Goal: Transaction & Acquisition: Purchase product/service

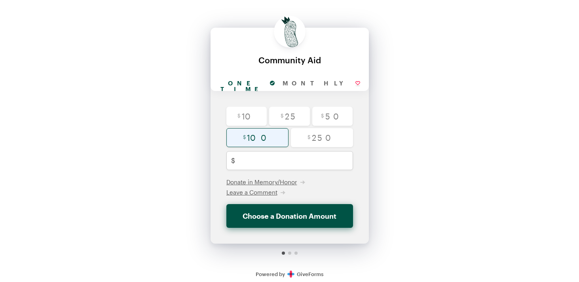
click at [251, 138] on input "radio" at bounding box center [258, 137] width 62 height 19
radio input "true"
type input "100"
checkbox input "false"
click at [276, 133] on input "radio" at bounding box center [258, 137] width 62 height 19
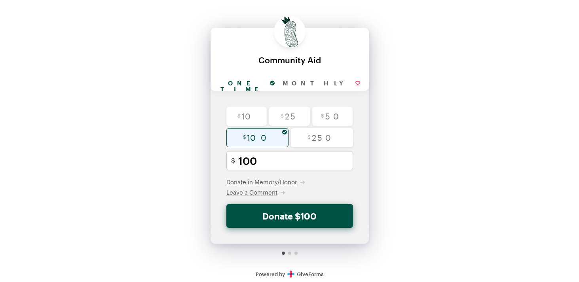
click at [284, 131] on input "radio" at bounding box center [258, 137] width 62 height 19
click at [339, 114] on input "radio" at bounding box center [332, 116] width 41 height 19
radio input "true"
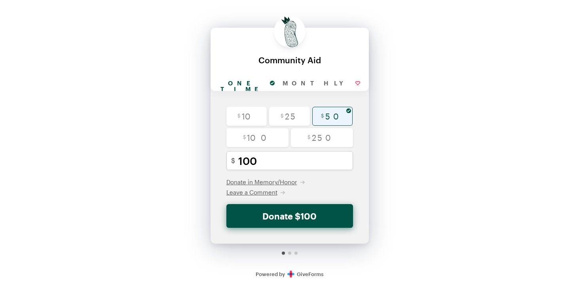
type input "50"
checkbox input "false"
click at [265, 160] on input "50" at bounding box center [298, 160] width 120 height 19
type input "5"
radio input "false"
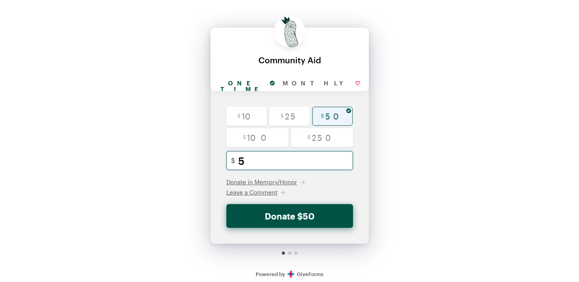
checkbox input "false"
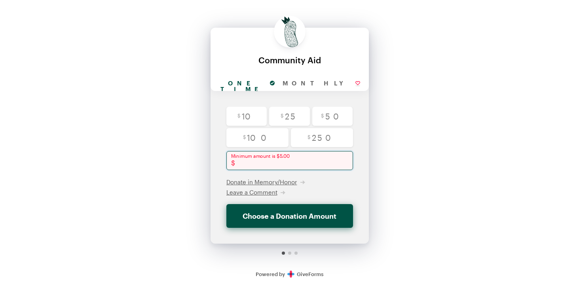
type input "7"
checkbox input "false"
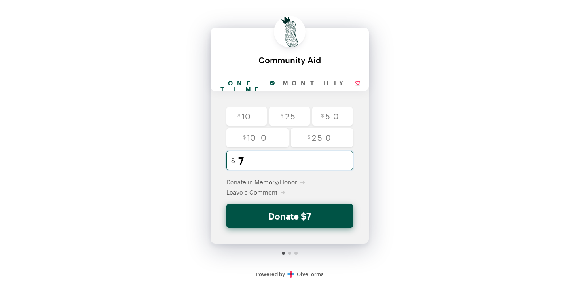
type input "75"
checkbox input "false"
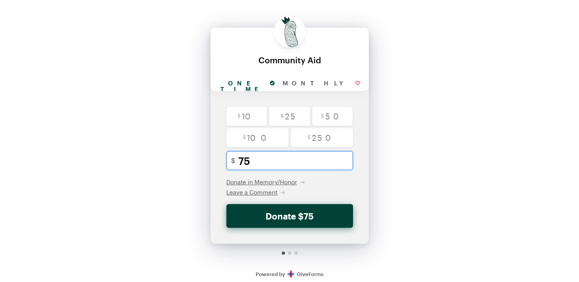
type input "75"
click at [295, 213] on button "Donate $75" at bounding box center [290, 216] width 127 height 24
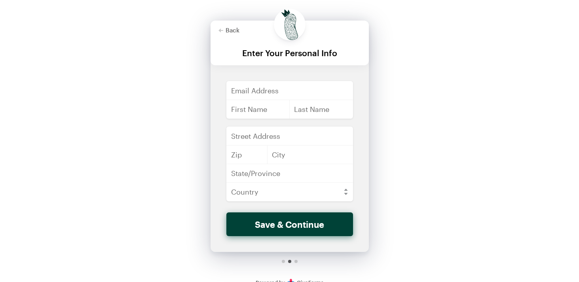
scroll to position [4, 0]
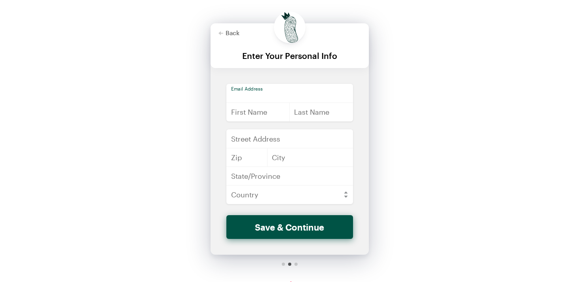
click at [286, 99] on input "email" at bounding box center [290, 93] width 127 height 19
type input "[EMAIL_ADDRESS][DOMAIN_NAME]"
click at [275, 114] on input "text" at bounding box center [259, 112] width 64 height 19
type input "[PERSON_NAME]"
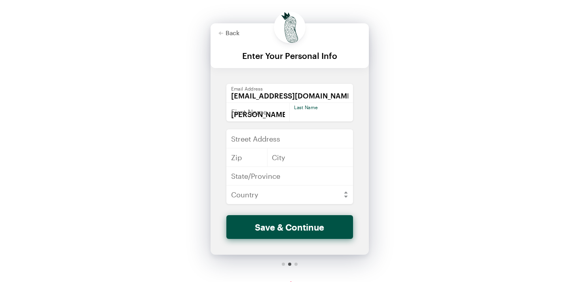
click at [314, 110] on input "text" at bounding box center [321, 112] width 64 height 19
type input "[PERSON_NAME]"
click at [286, 143] on input "text" at bounding box center [290, 139] width 127 height 19
type input "PO Box 17-4"
click at [254, 156] on input "text" at bounding box center [247, 157] width 41 height 19
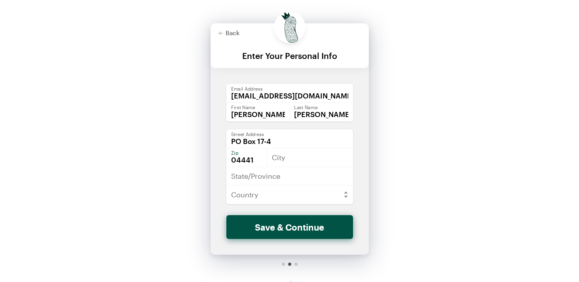
type input "04441"
click at [301, 165] on input "text" at bounding box center [310, 157] width 86 height 19
type input "[GEOGRAPHIC_DATA]"
click at [287, 180] on input "text" at bounding box center [290, 176] width 127 height 19
type input "ME"
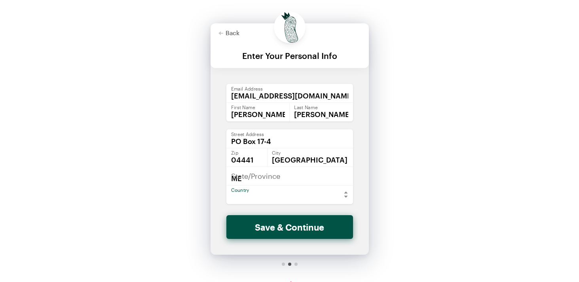
click at [288, 190] on select "[GEOGRAPHIC_DATA] [GEOGRAPHIC_DATA] [GEOGRAPHIC_DATA] [GEOGRAPHIC_DATA] [US_STA…" at bounding box center [290, 194] width 127 height 19
select select "US"
click at [227, 185] on select "[GEOGRAPHIC_DATA] [GEOGRAPHIC_DATA] [GEOGRAPHIC_DATA] [GEOGRAPHIC_DATA] [US_STA…" at bounding box center [290, 194] width 127 height 19
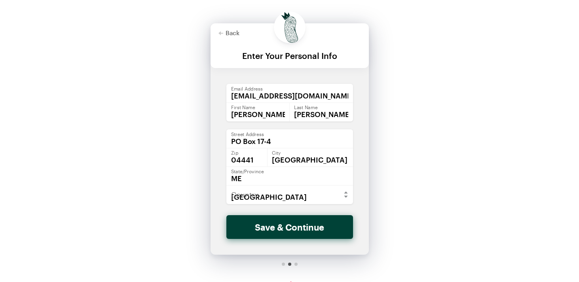
click at [300, 225] on button "Save & Continue" at bounding box center [290, 227] width 127 height 24
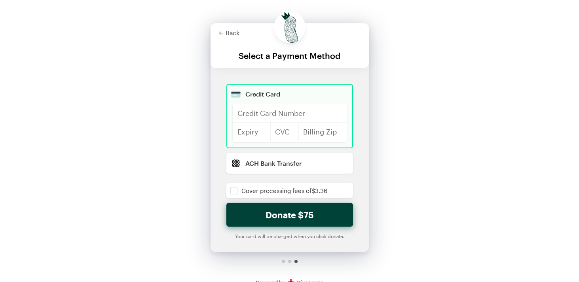
scroll to position [0, 0]
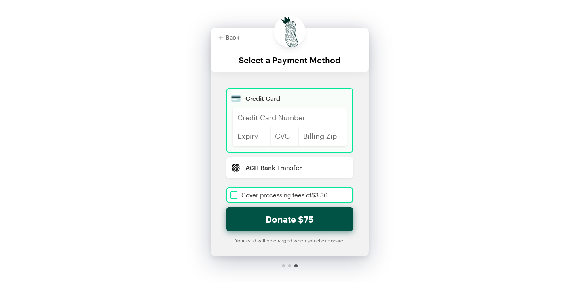
click at [233, 193] on input "checkbox" at bounding box center [290, 195] width 127 height 15
click at [296, 133] on div at bounding box center [284, 136] width 29 height 19
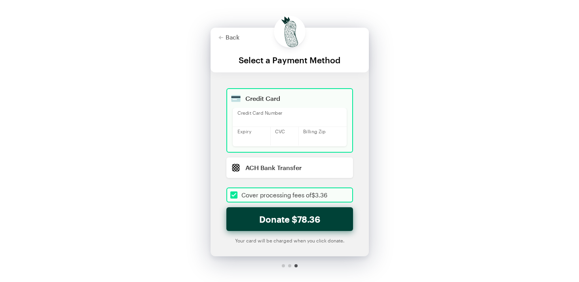
click at [291, 221] on button "Donate $78.36" at bounding box center [290, 220] width 127 height 24
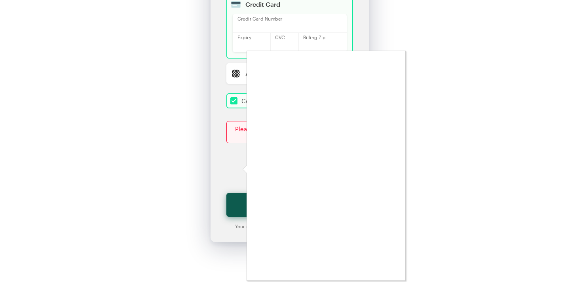
scroll to position [96, 0]
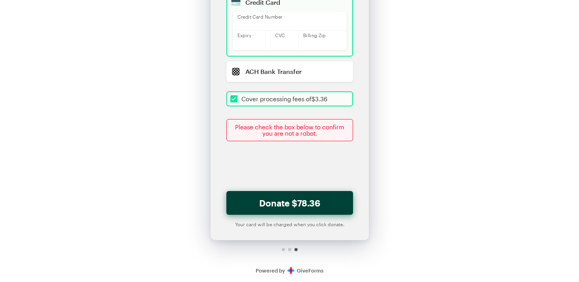
click at [298, 202] on button "Donate $78.36" at bounding box center [290, 203] width 127 height 24
checkbox input "true"
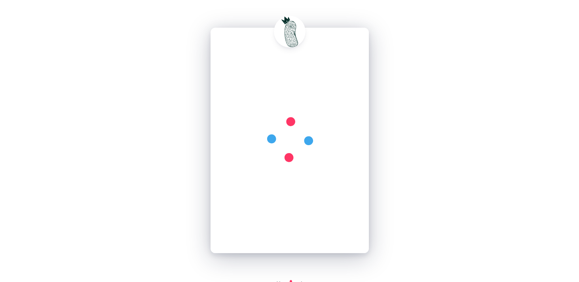
scroll to position [0, 0]
